Goal: Register for event/course

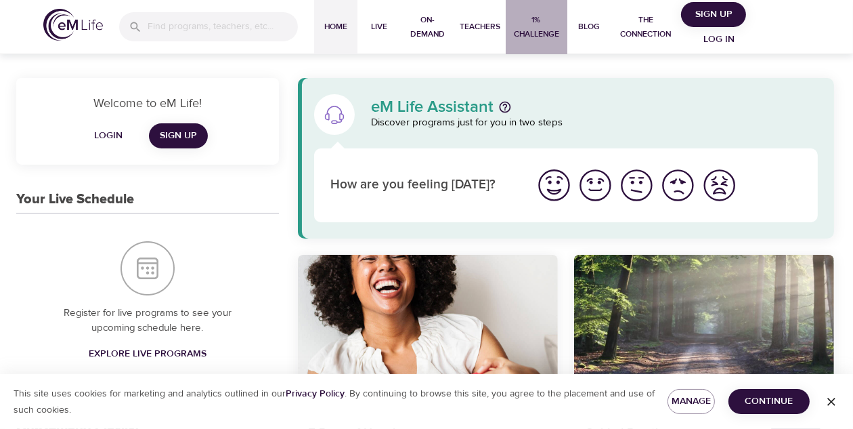
click at [522, 27] on span "1% Challenge" at bounding box center [536, 27] width 50 height 28
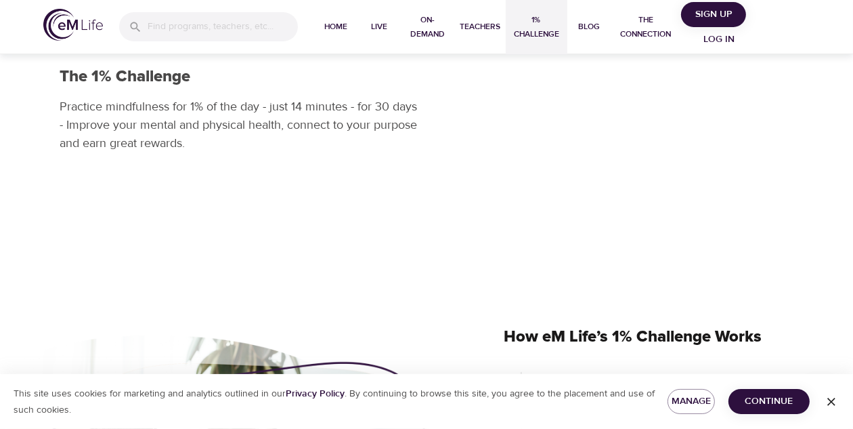
click at [70, 29] on img at bounding box center [73, 25] width 60 height 32
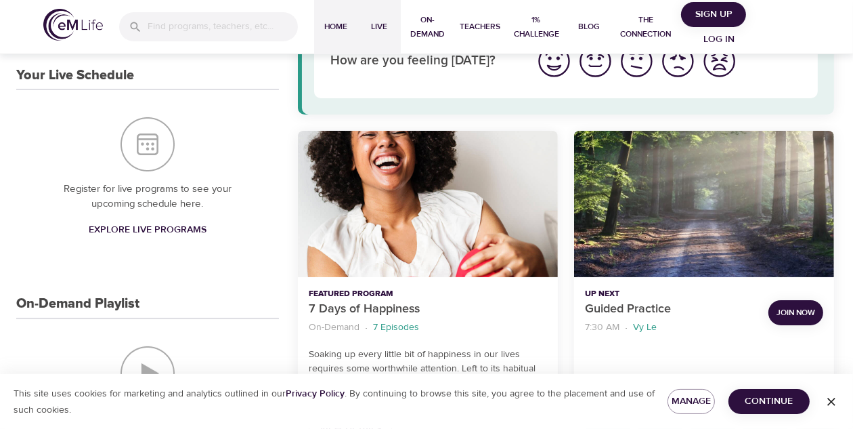
scroll to position [119, 0]
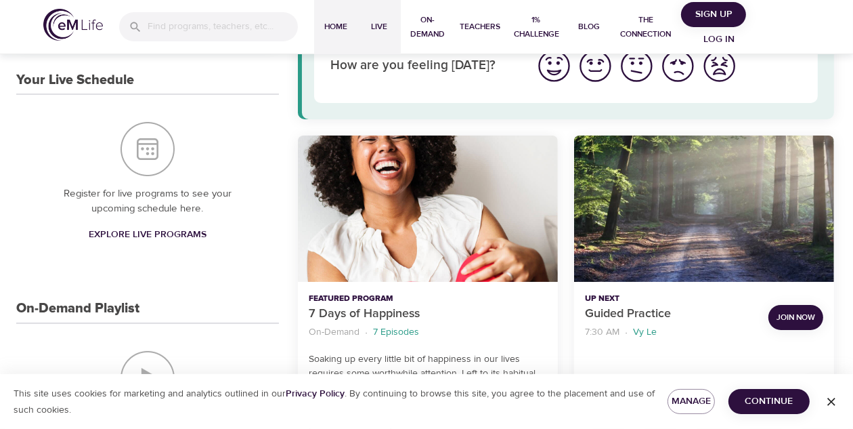
click at [375, 16] on button "Live" at bounding box center [379, 27] width 43 height 54
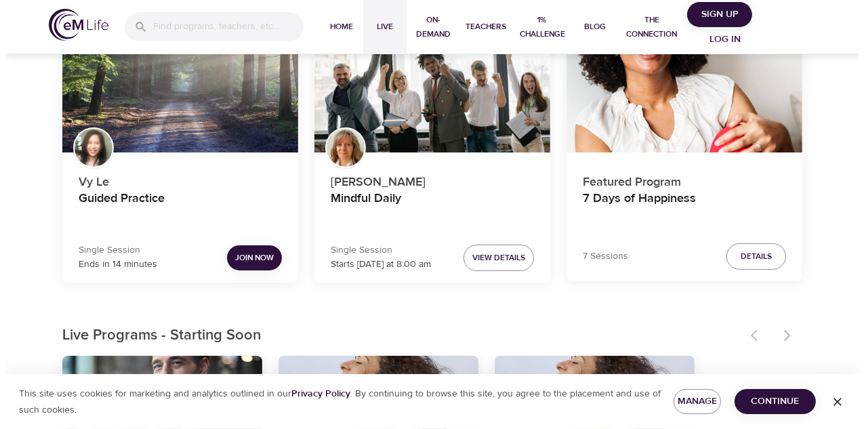
scroll to position [125, 0]
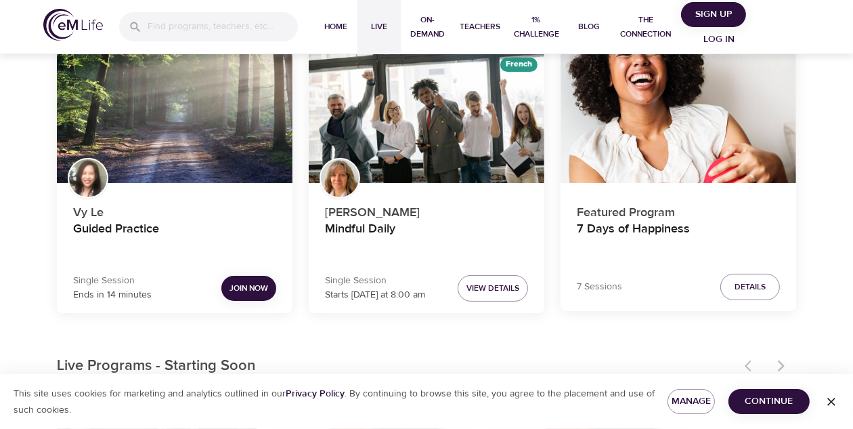
click at [234, 285] on span "Join Now" at bounding box center [249, 288] width 39 height 14
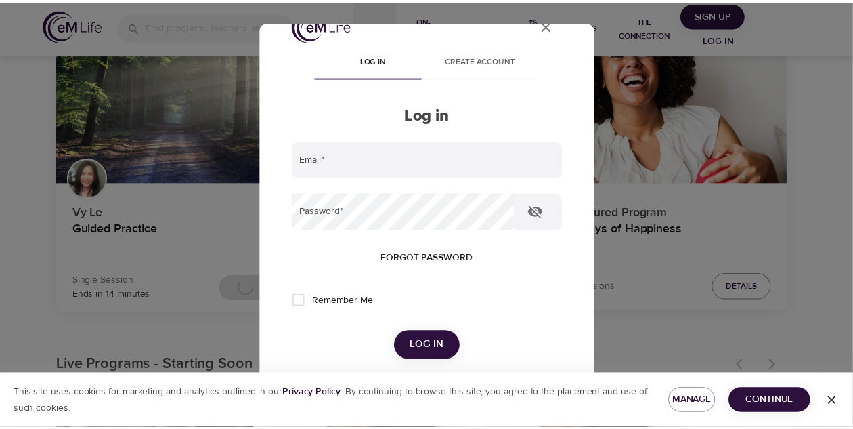
scroll to position [0, 0]
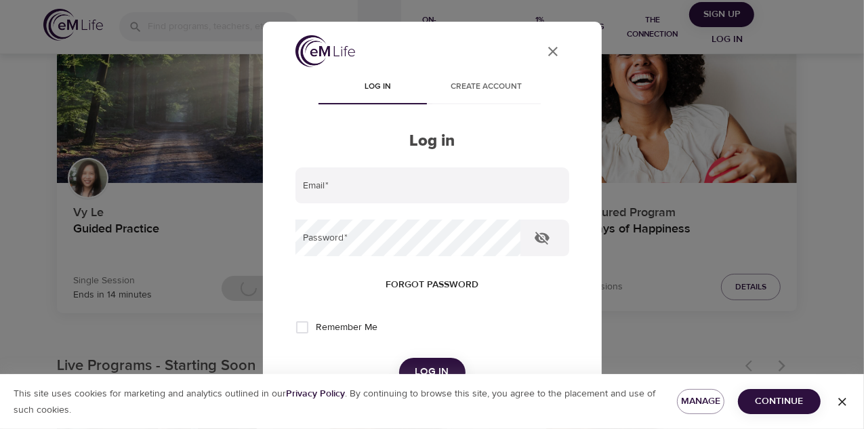
click at [550, 51] on icon "User Profile" at bounding box center [553, 51] width 16 height 16
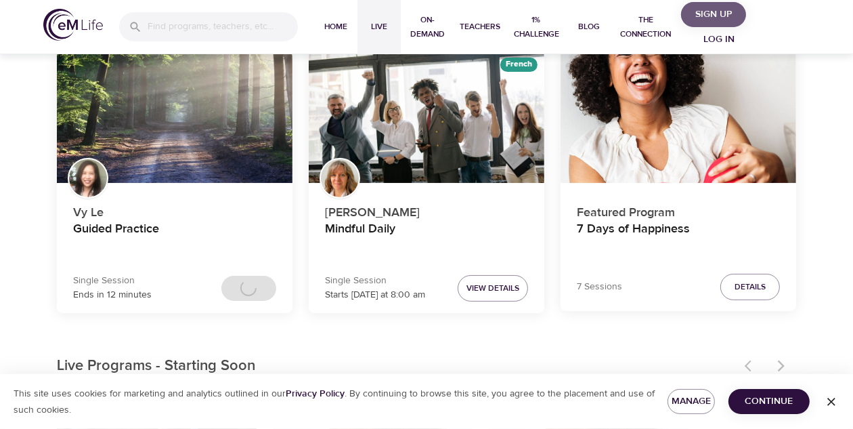
click at [716, 12] on span "Sign Up" at bounding box center [714, 14] width 54 height 17
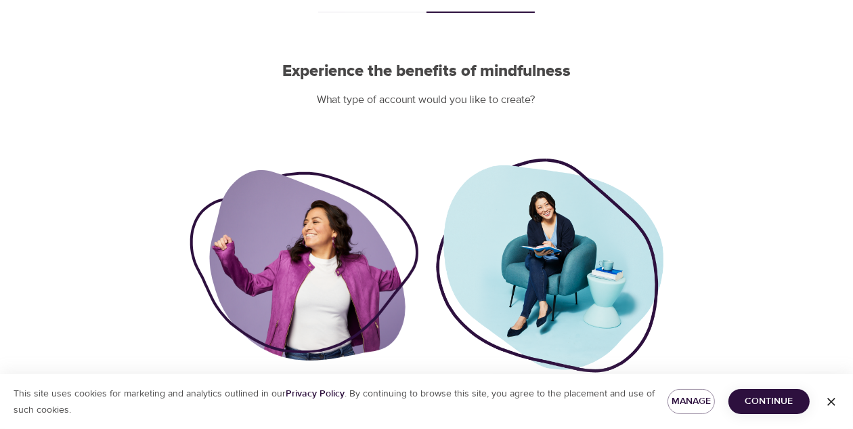
scroll to position [83, 0]
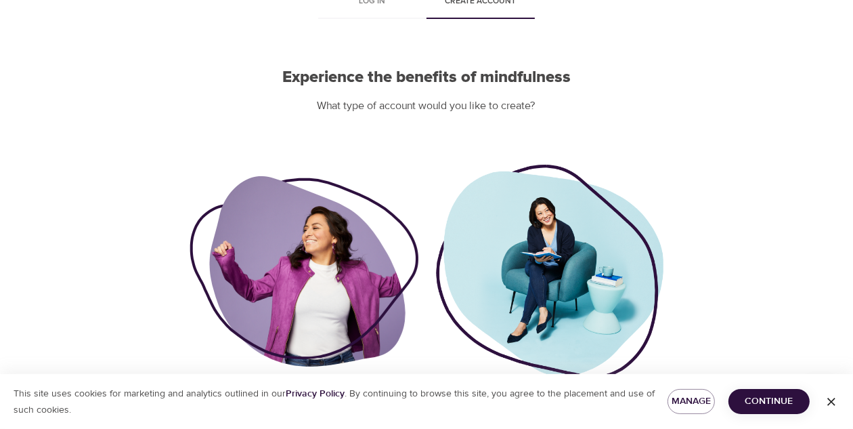
click at [328, 222] on div at bounding box center [304, 271] width 229 height 190
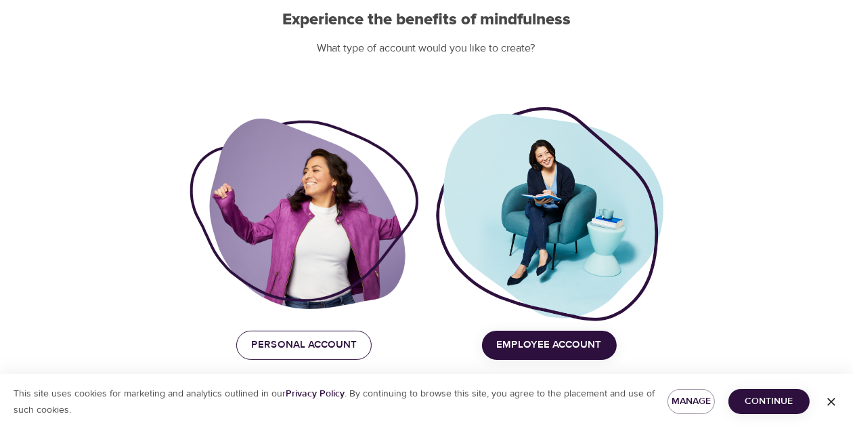
click at [307, 351] on span "Personal Account" at bounding box center [304, 345] width 106 height 18
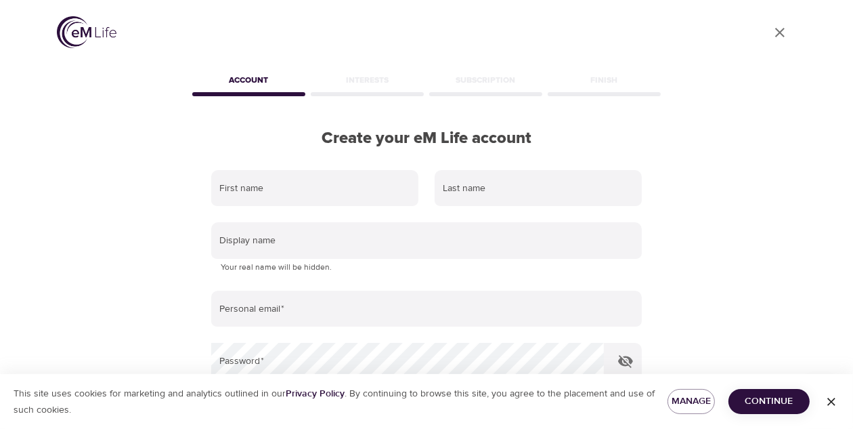
scroll to position [173, 0]
